Goal: Information Seeking & Learning: Check status

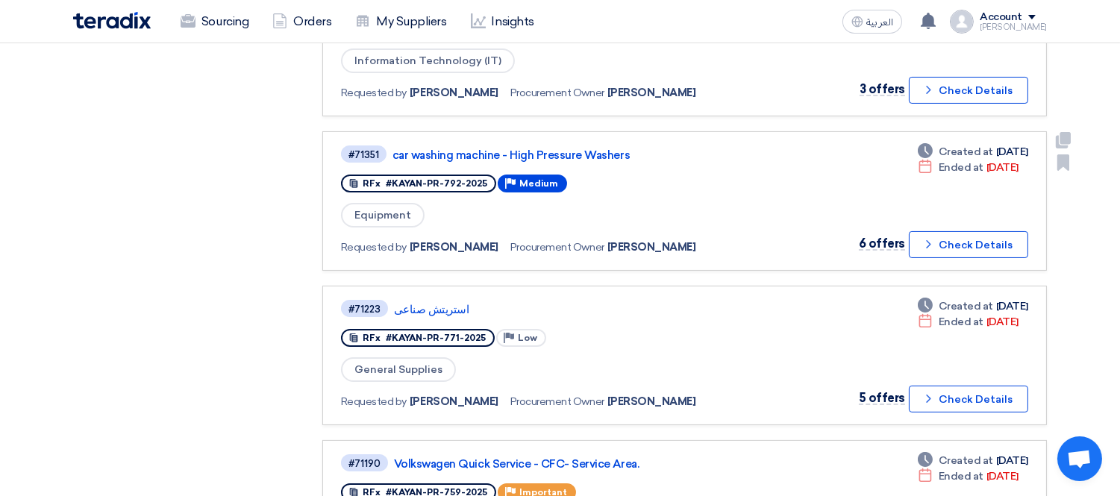
scroll to position [663, 0]
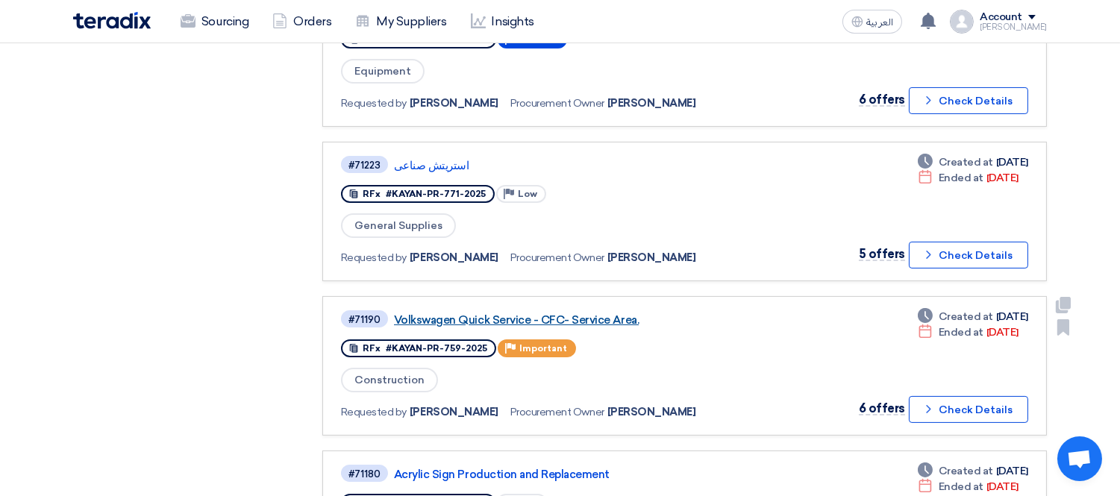
click at [566, 313] on link "Volkswagen Quick Service - CFC- Service Area." at bounding box center [580, 319] width 373 height 13
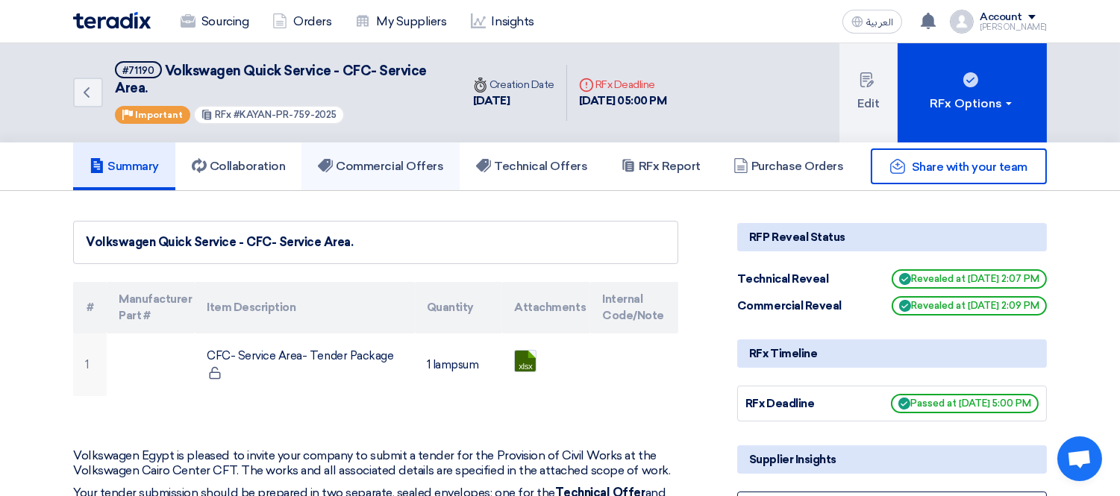
click at [392, 162] on h5 "Commercial Offers" at bounding box center [380, 166] width 125 height 15
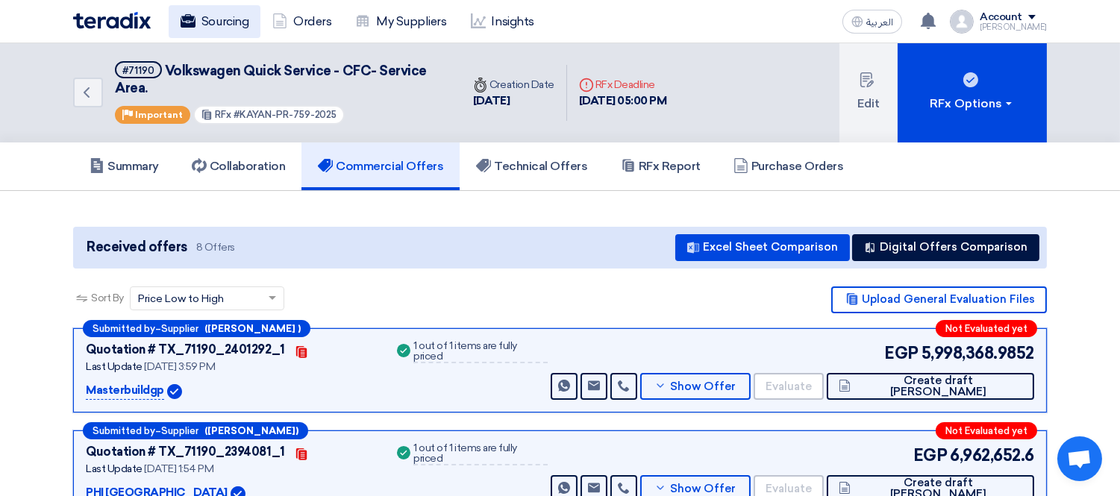
click at [226, 17] on link "Sourcing" at bounding box center [215, 21] width 92 height 33
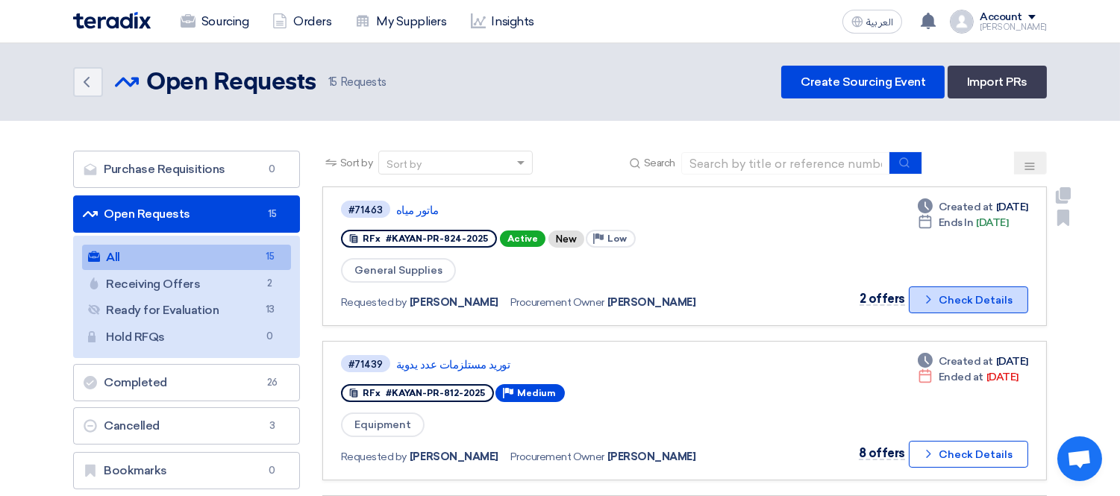
click at [956, 288] on button "Check details Check Details" at bounding box center [968, 300] width 119 height 27
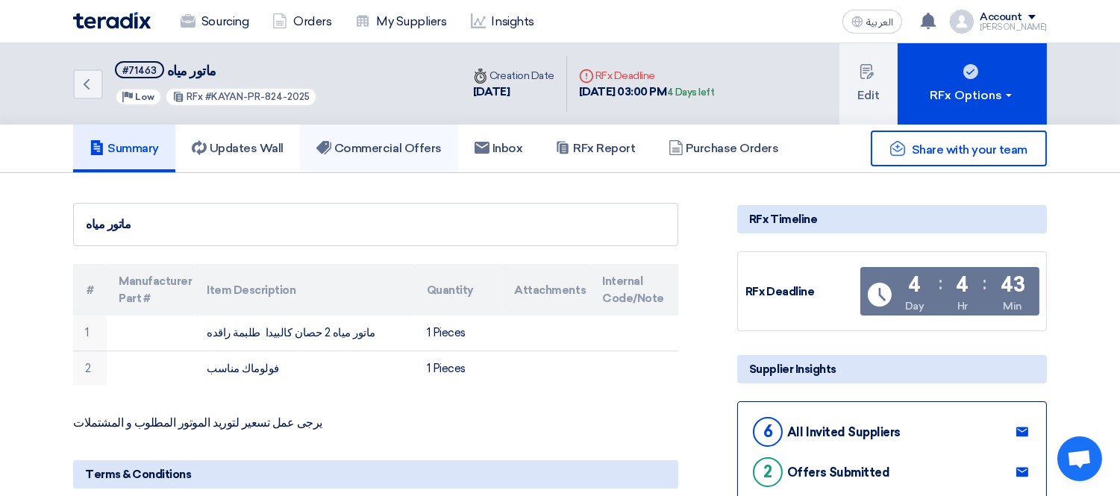
click at [398, 154] on link "Commercial Offers" at bounding box center [379, 149] width 158 height 48
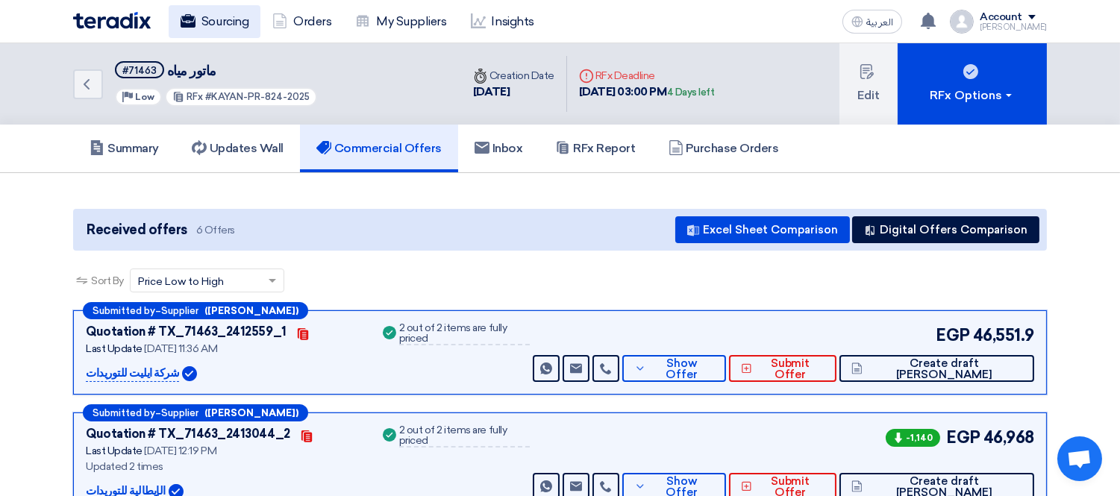
click at [224, 25] on link "Sourcing" at bounding box center [215, 21] width 92 height 33
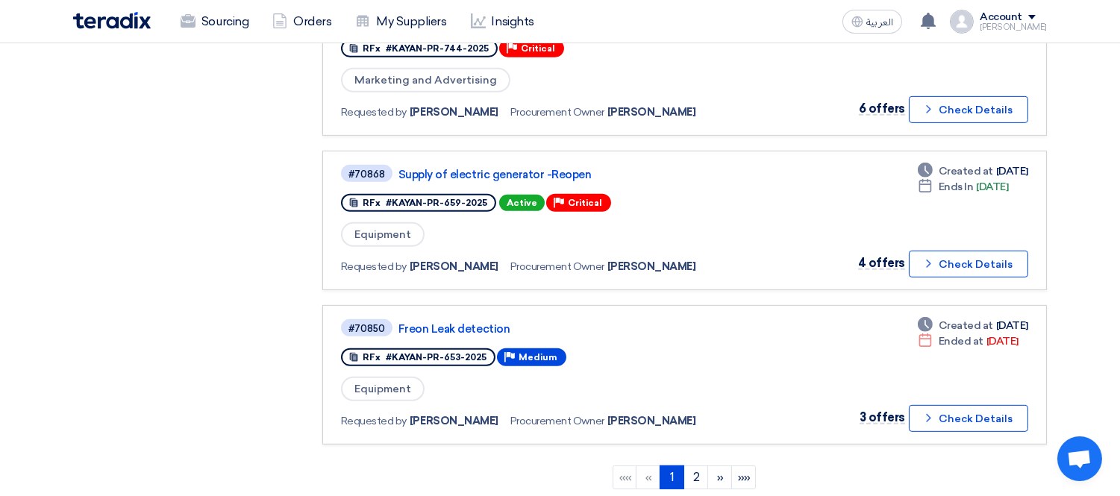
scroll to position [1294, 0]
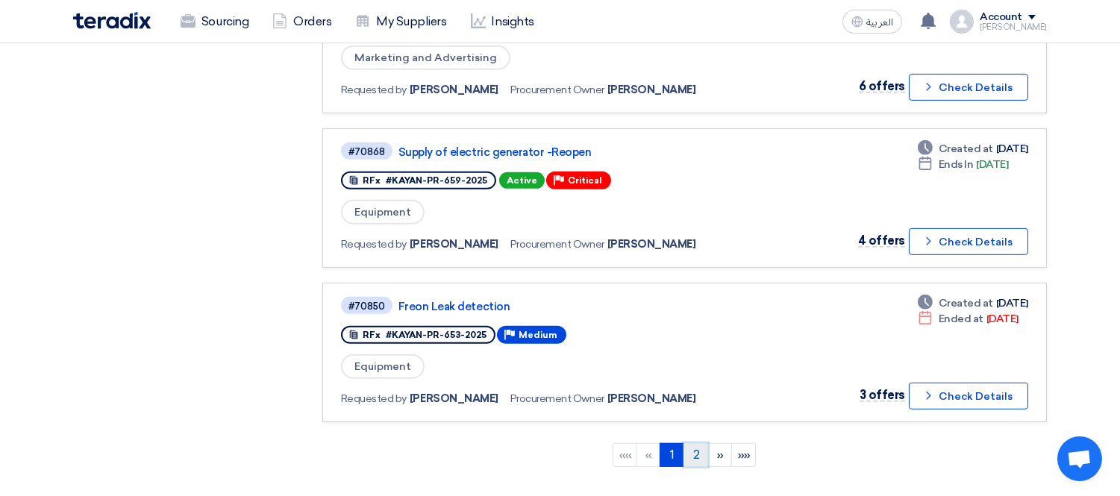
click at [694, 443] on link "2" at bounding box center [695, 455] width 25 height 24
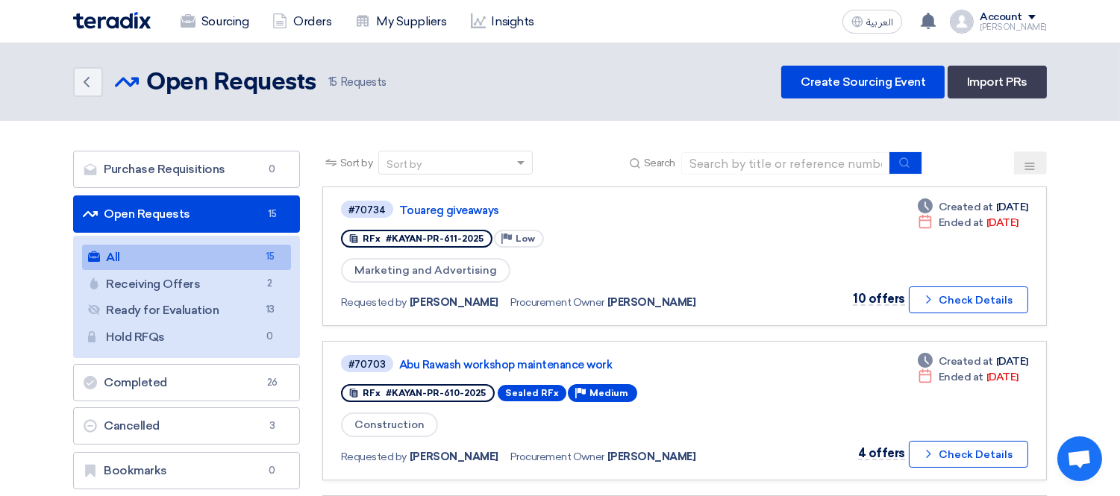
scroll to position [24, 0]
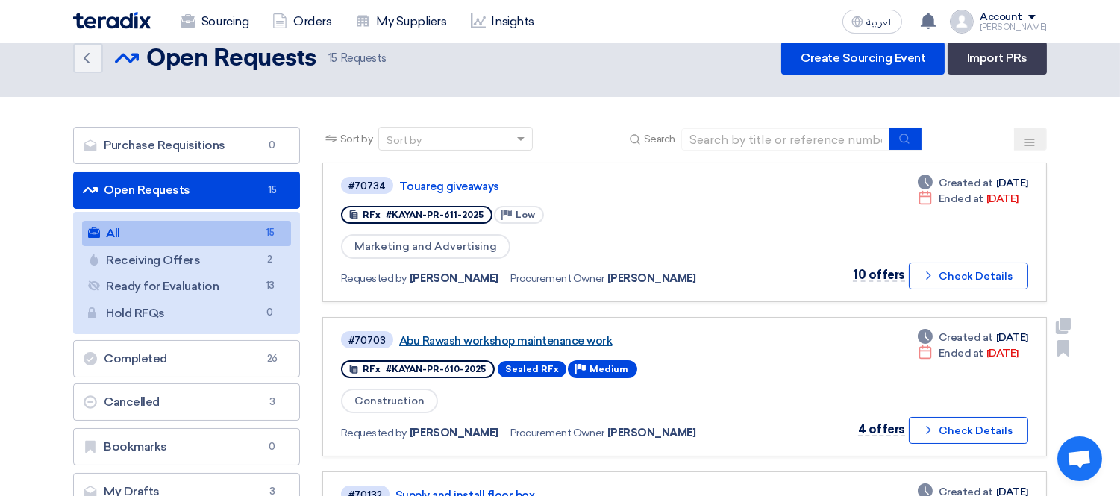
click at [510, 334] on link "Abu Rawash workshop maintenance work" at bounding box center [585, 340] width 373 height 13
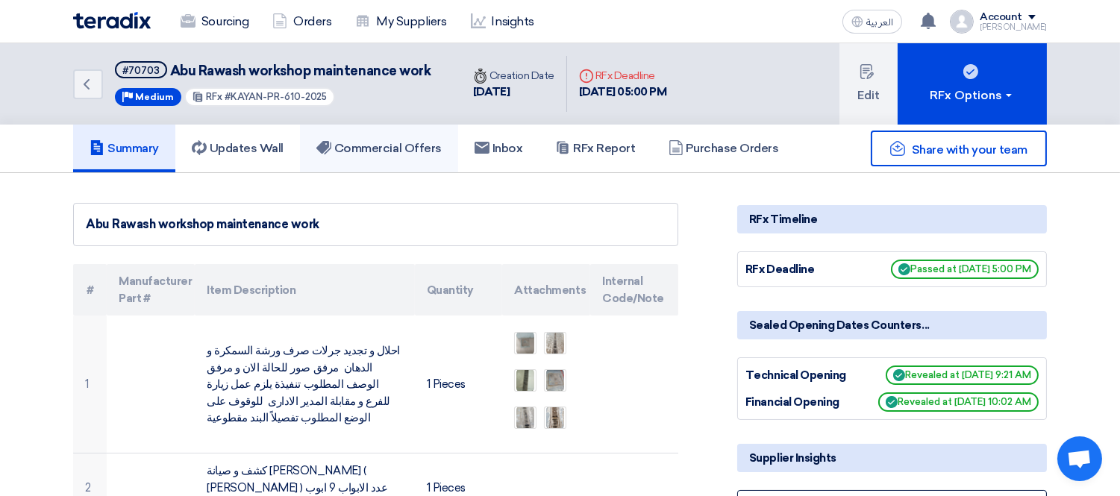
click at [388, 144] on h5 "Commercial Offers" at bounding box center [378, 148] width 125 height 15
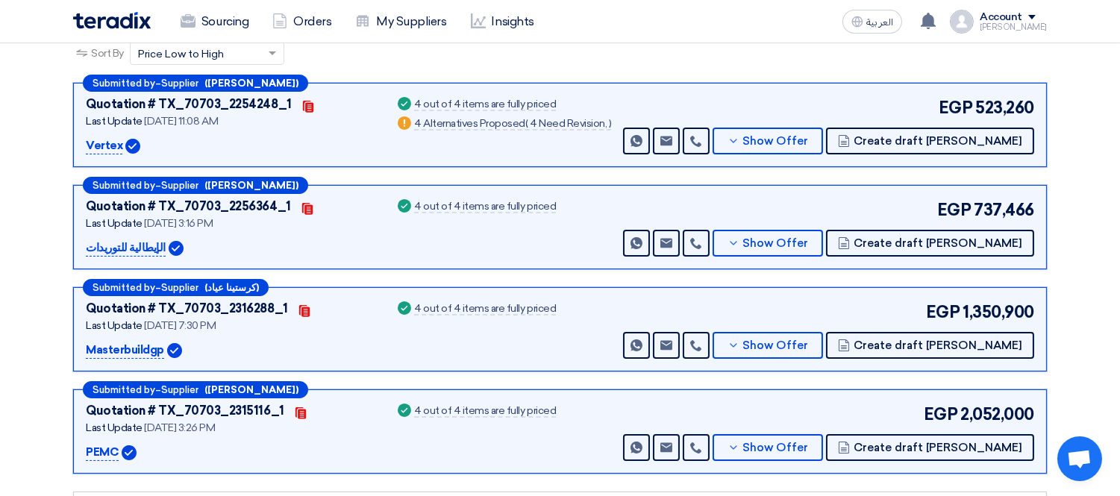
scroll to position [254, 0]
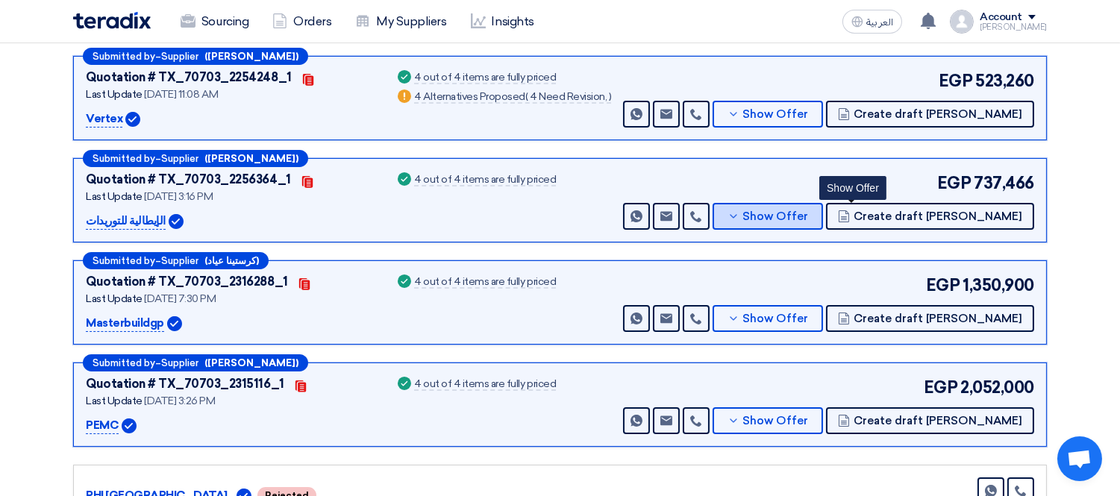
click at [823, 204] on button "Show Offer" at bounding box center [768, 216] width 110 height 27
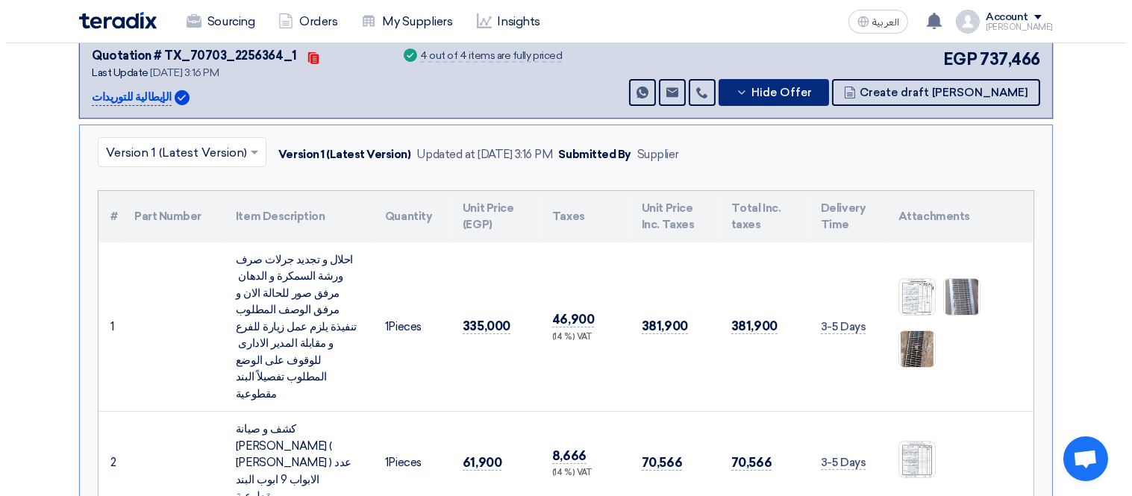
scroll to position [467, 0]
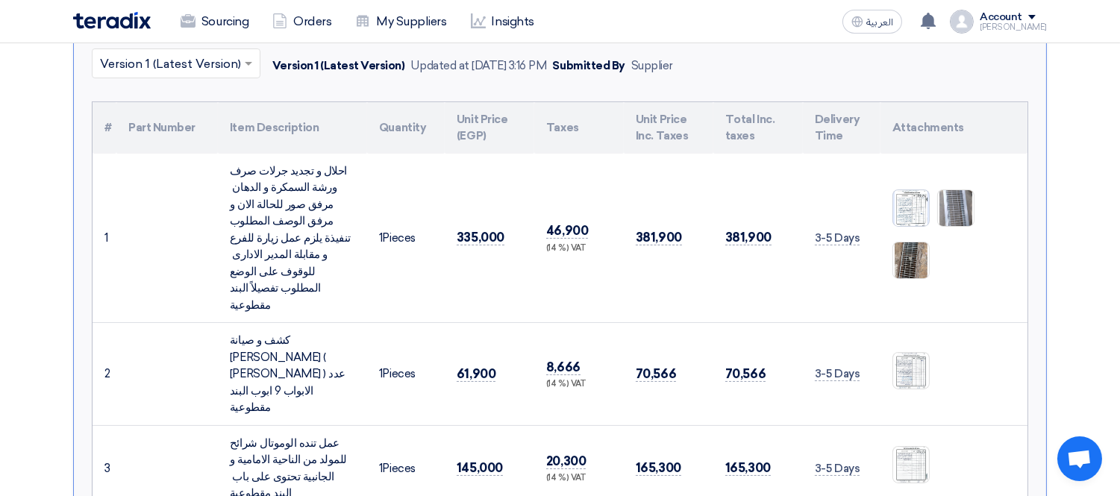
click at [918, 182] on img at bounding box center [911, 208] width 36 height 52
